Goal: Browse casually

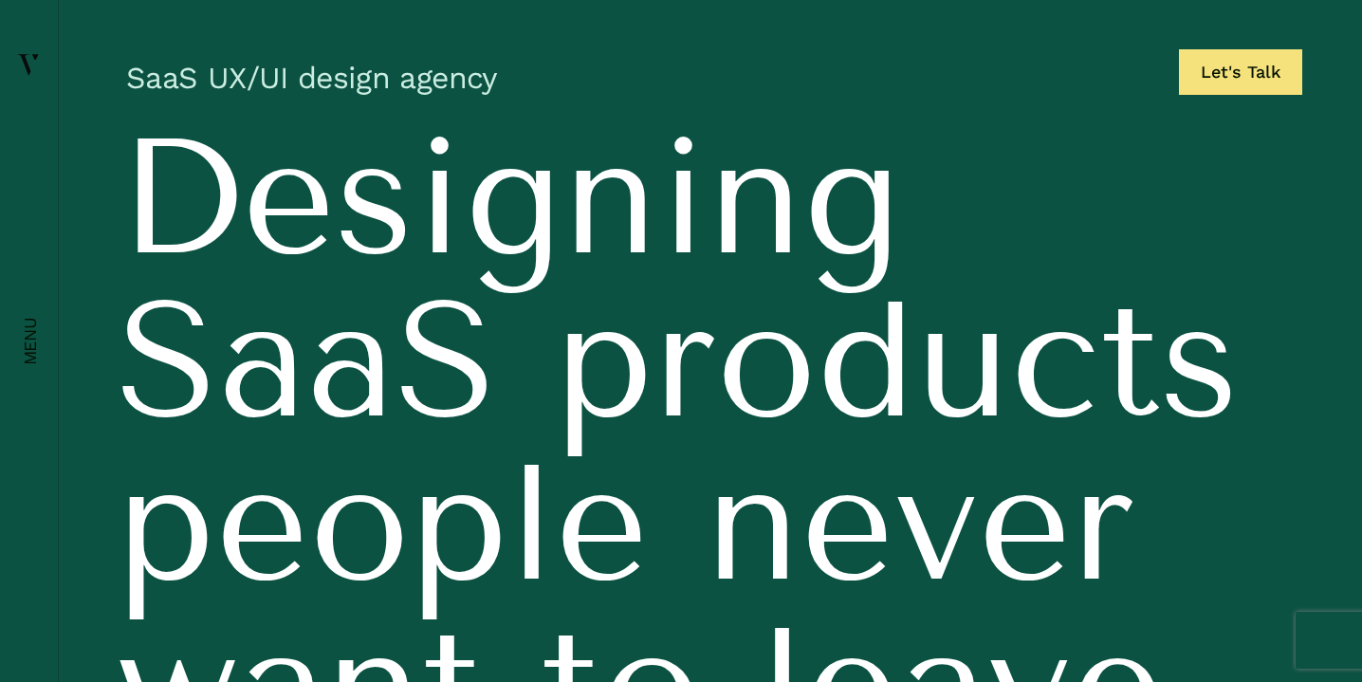
scroll to position [14738, 30]
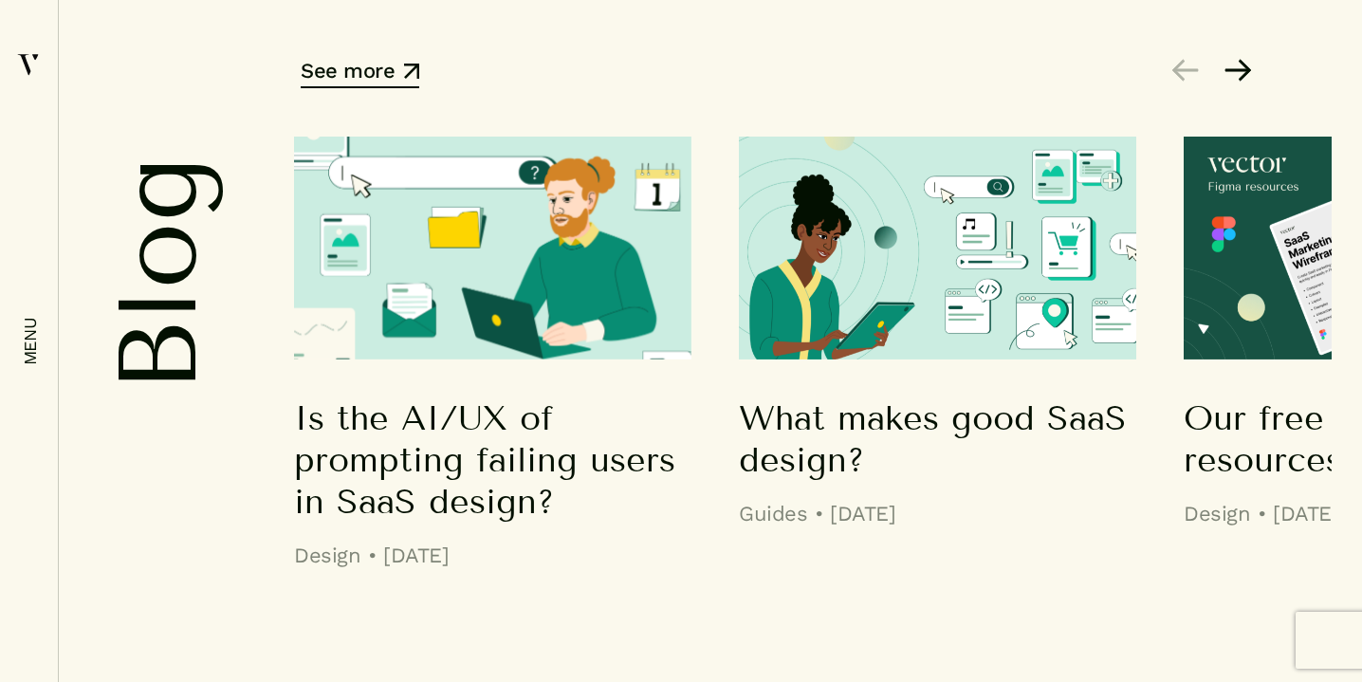
scroll to position [14317, 30]
